Goal: Task Accomplishment & Management: Manage account settings

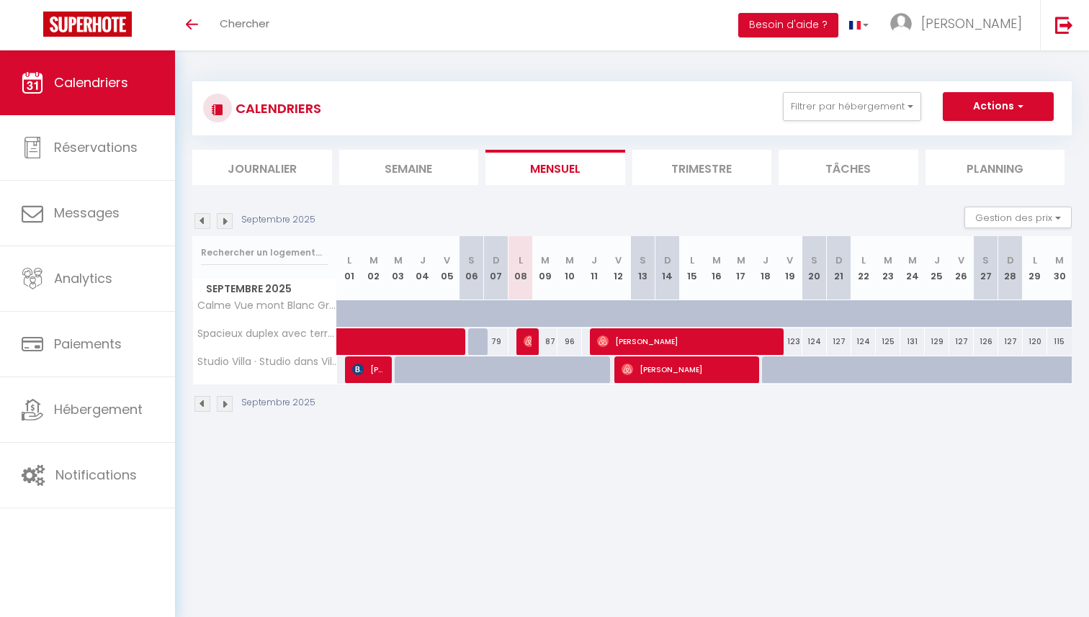
click at [550, 343] on div "87" at bounding box center [545, 342] width 24 height 27
type input "87"
select select "1"
type input "[DATE]"
type input "Mer 10 Septembre 2025"
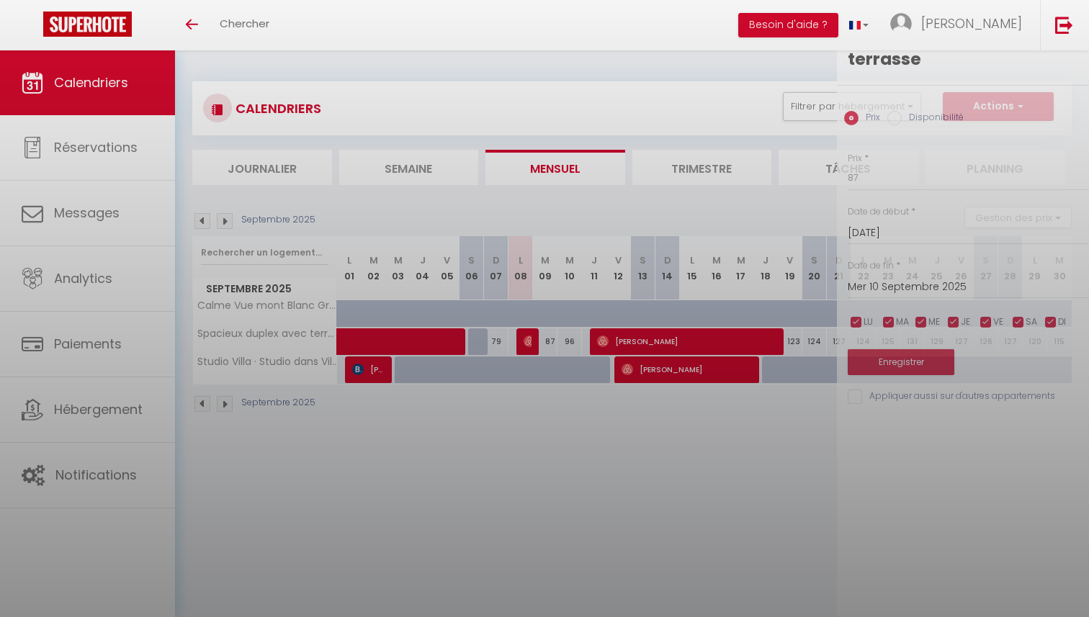
click at [550, 343] on div at bounding box center [544, 308] width 1089 height 617
select select
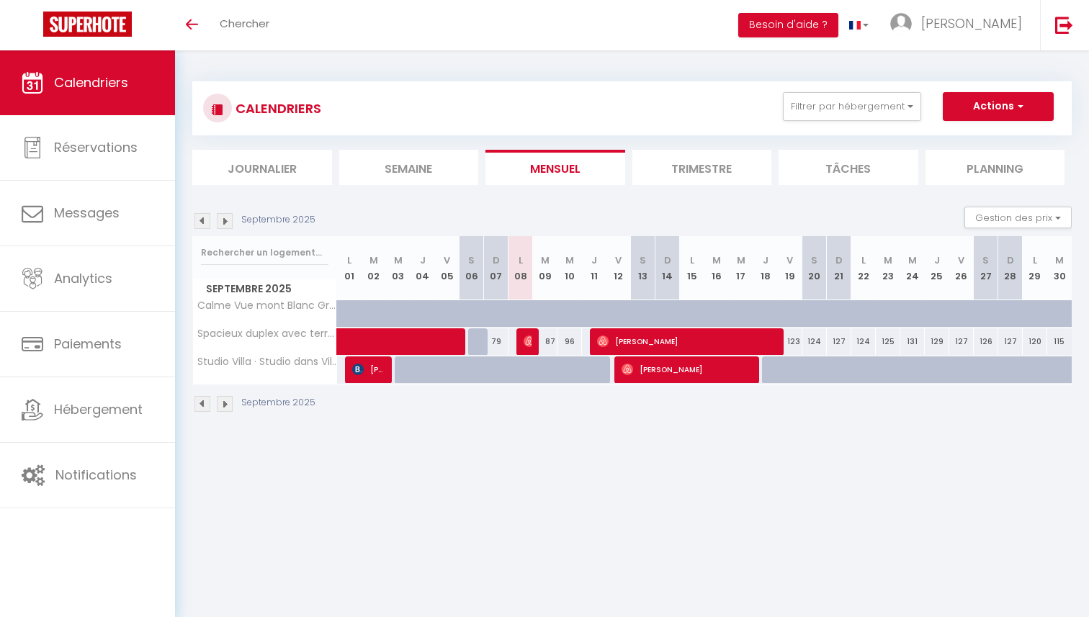
click at [548, 349] on div "87" at bounding box center [545, 342] width 24 height 27
type input "87"
select select "1"
type input "[DATE]"
type input "Mer 10 Septembre 2025"
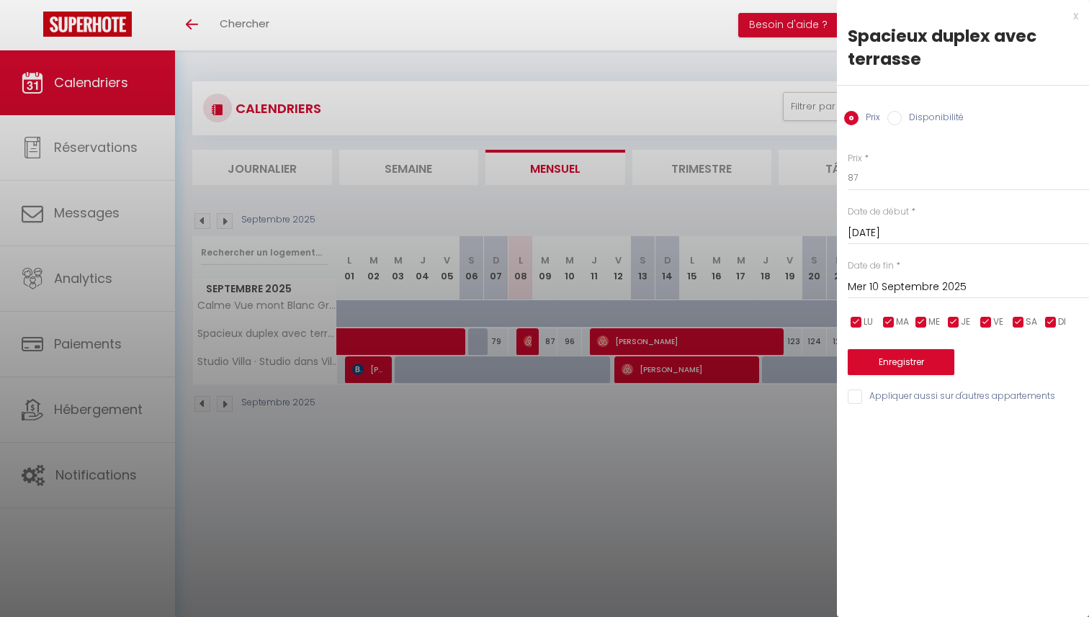
click at [920, 108] on div "Prix Disponibilité" at bounding box center [963, 110] width 252 height 48
click at [903, 117] on label "Disponibilité" at bounding box center [933, 119] width 62 height 16
click at [902, 117] on input "Disponibilité" at bounding box center [895, 118] width 14 height 14
radio input "true"
radio input "false"
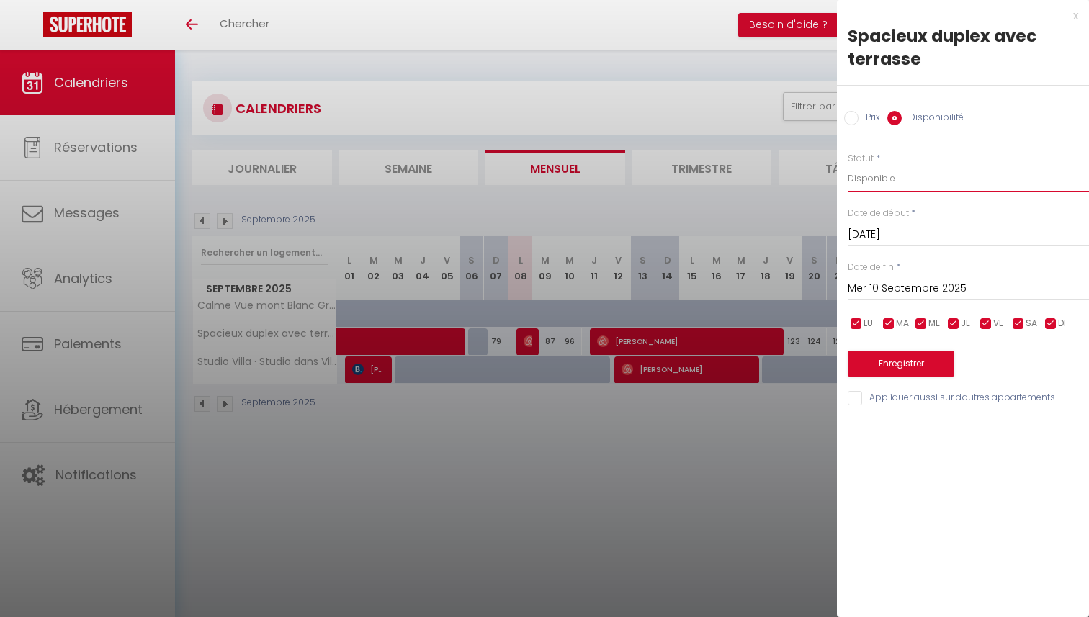
click at [889, 179] on select "Disponible Indisponible" at bounding box center [968, 178] width 241 height 27
select select "0"
click at [848, 165] on select "Disponible Indisponible" at bounding box center [968, 178] width 241 height 27
click at [912, 362] on button "Enregistrer" at bounding box center [901, 364] width 107 height 26
